Goal: Information Seeking & Learning: Stay updated

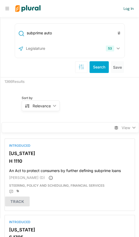
click at [67, 47] on input "text" at bounding box center [53, 48] width 57 height 10
click at [116, 47] on button "53" at bounding box center [112, 48] width 19 height 10
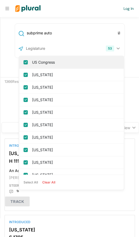
click at [23, 62] on input "US Congress" at bounding box center [25, 62] width 4 height 4
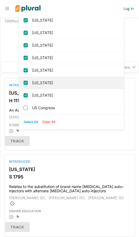
scroll to position [80, 0]
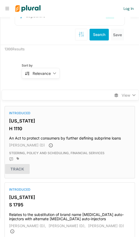
scroll to position [0, 0]
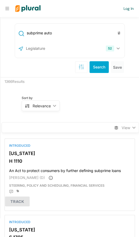
click at [71, 30] on input "subprime auto" at bounding box center [74, 33] width 97 height 10
type input "subprime"
click at [24, 36] on div "subprime" at bounding box center [69, 33] width 107 height 10
click at [21, 35] on icon at bounding box center [21, 33] width 5 height 5
click at [64, 34] on input "subprime" at bounding box center [74, 33] width 97 height 10
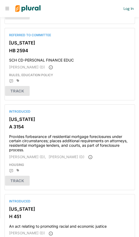
scroll to position [613, 0]
